Goal: Find specific page/section: Find specific page/section

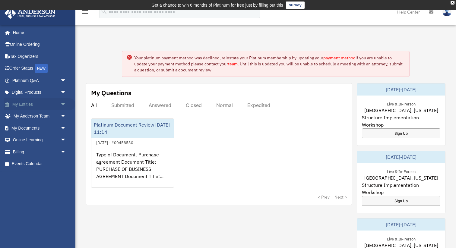
click at [39, 105] on link "My Entities arrow_drop_down" at bounding box center [39, 104] width 71 height 12
click at [64, 103] on span "arrow_drop_down" at bounding box center [66, 104] width 12 height 12
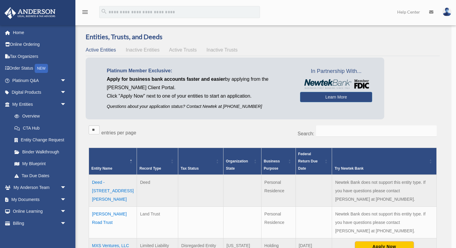
scroll to position [15, 0]
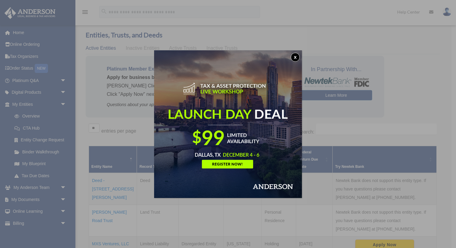
click at [295, 57] on button "x" at bounding box center [295, 57] width 9 height 9
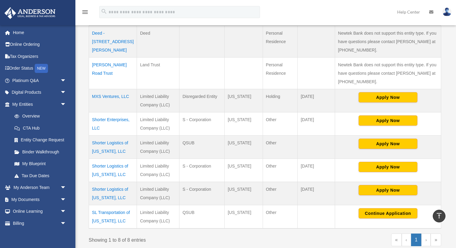
scroll to position [156, 0]
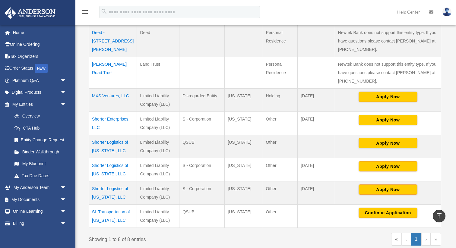
click at [104, 96] on td "MXS Ventures, LLC" at bounding box center [113, 100] width 48 height 23
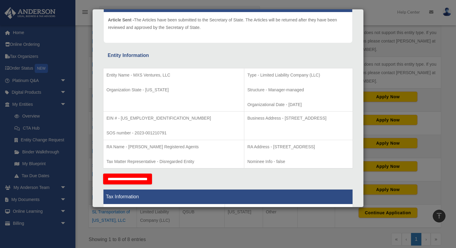
scroll to position [76, 0]
